Goal: Ask a question

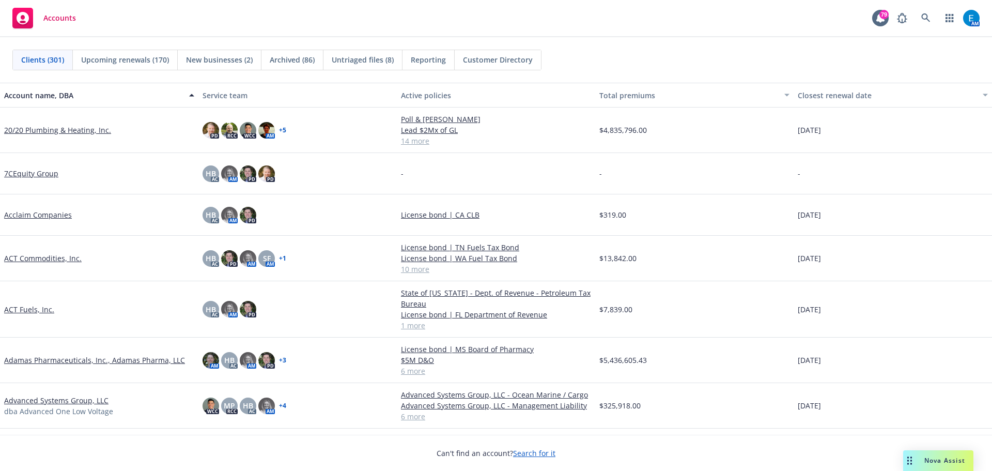
click at [947, 457] on span "Nova Assist" at bounding box center [944, 460] width 41 height 9
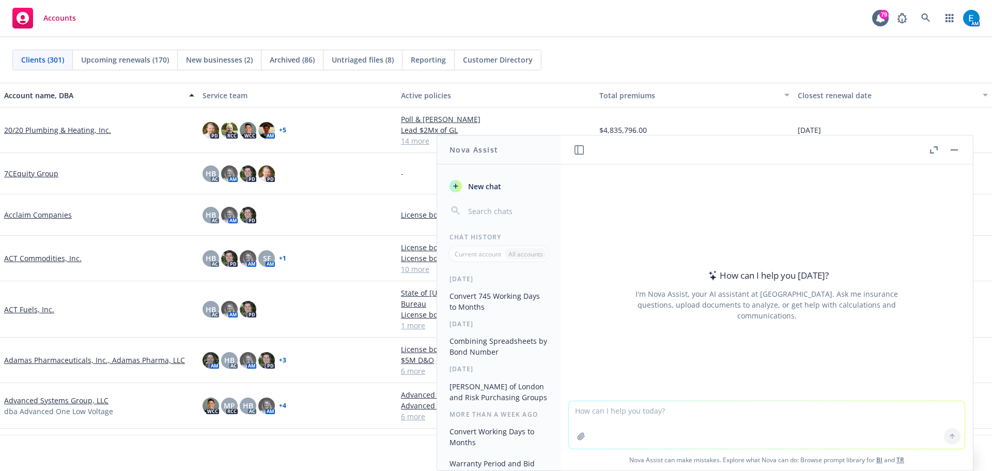
click at [620, 422] on textarea at bounding box center [767, 425] width 396 height 48
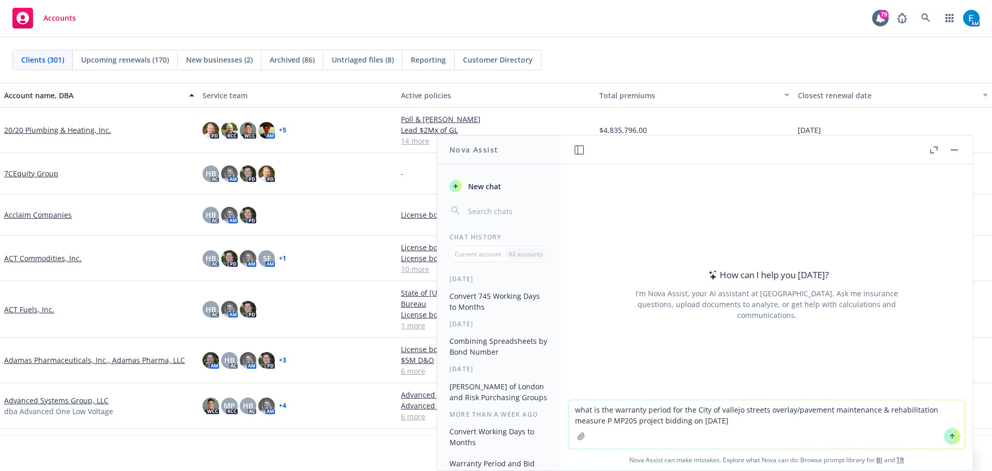
type textarea "what is the warranty period for the City of vallejo streets overlay/pavement ma…"
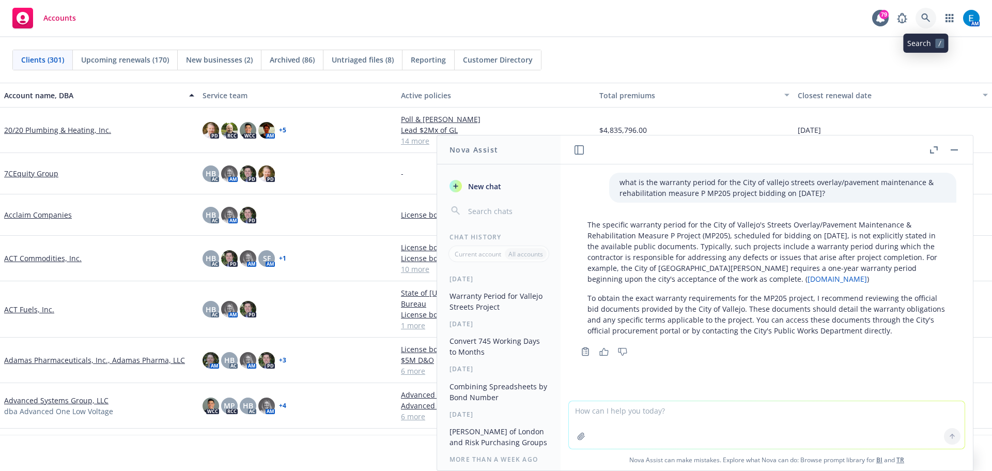
click at [924, 13] on icon at bounding box center [925, 17] width 9 height 9
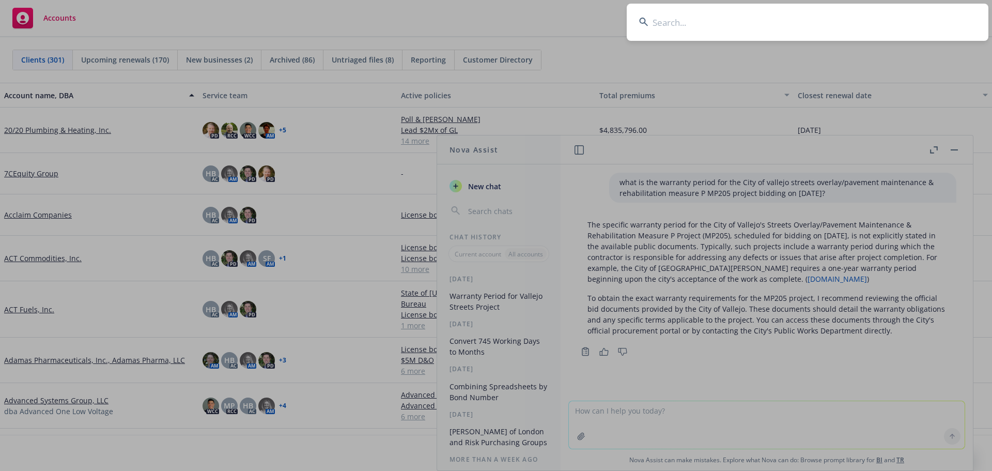
click at [837, 17] on input at bounding box center [808, 22] width 362 height 37
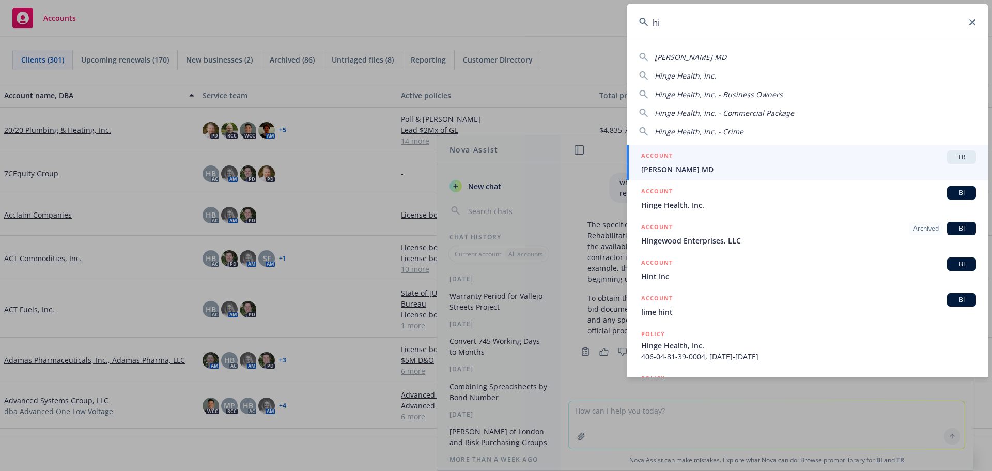
type input "h"
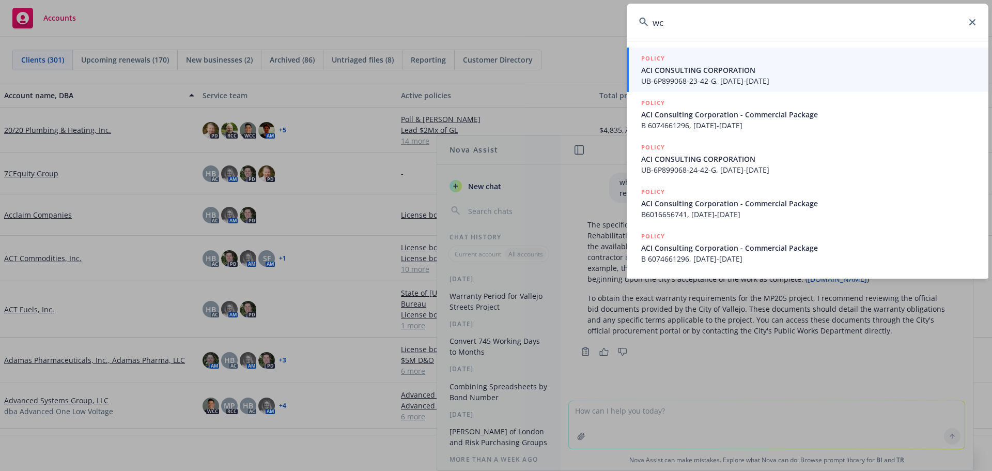
type input "w"
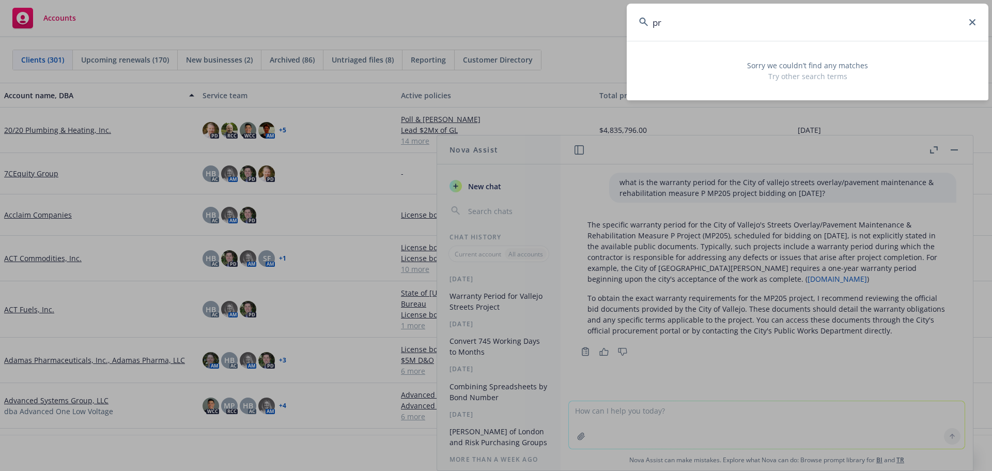
type input "p"
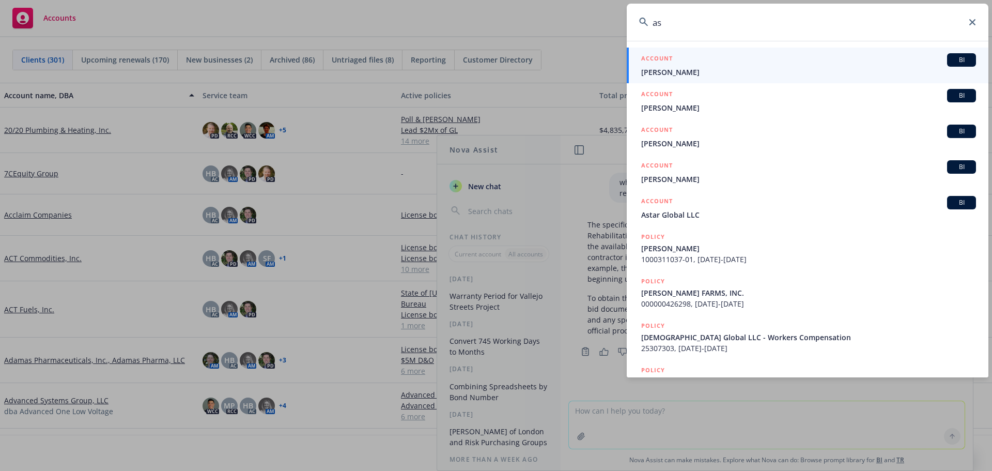
type input "a"
